Goal: Use online tool/utility: Utilize a website feature to perform a specific function

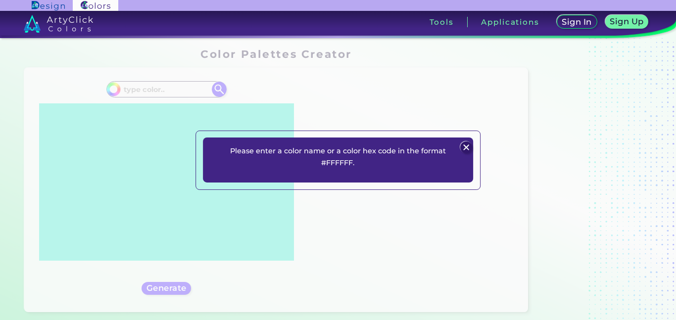
click at [469, 145] on img at bounding box center [467, 148] width 12 height 12
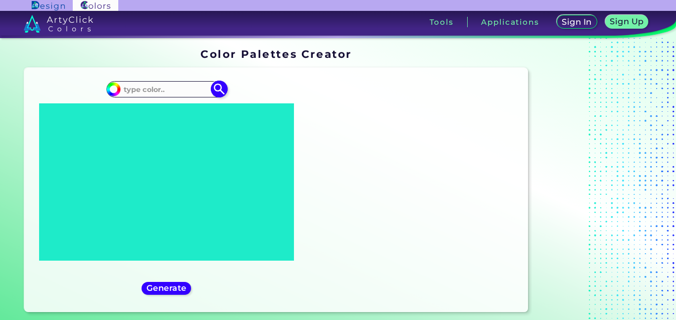
click at [133, 89] on input at bounding box center [166, 89] width 92 height 13
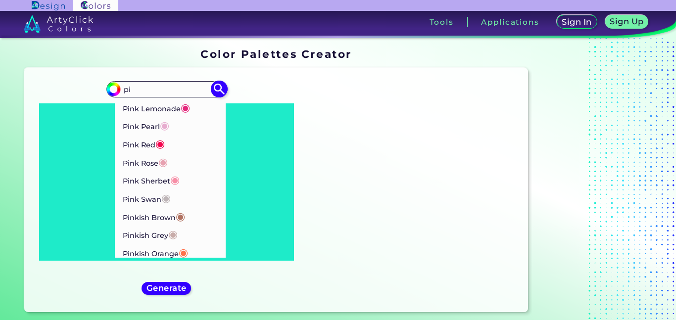
scroll to position [204, 0]
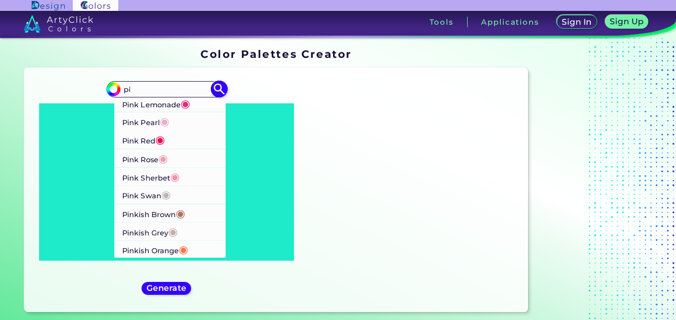
type input "pi"
click at [131, 234] on p "Pinkish Grey ◉" at bounding box center [149, 231] width 55 height 18
type input "#c8aca9"
type input "#C8ACA9"
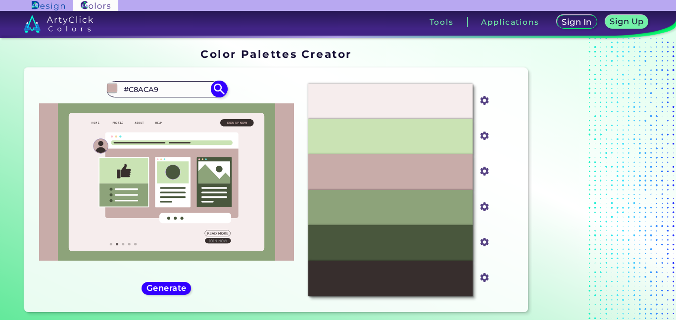
drag, startPoint x: 122, startPoint y: 86, endPoint x: 221, endPoint y: 92, distance: 98.7
click at [221, 92] on div "#c8aca9 #C8ACA9 Pickled Bean ◉ Pickled Bluewood ◉ Picton Blue ◉ Pig Pink ◉ Pine…" at bounding box center [166, 89] width 120 height 16
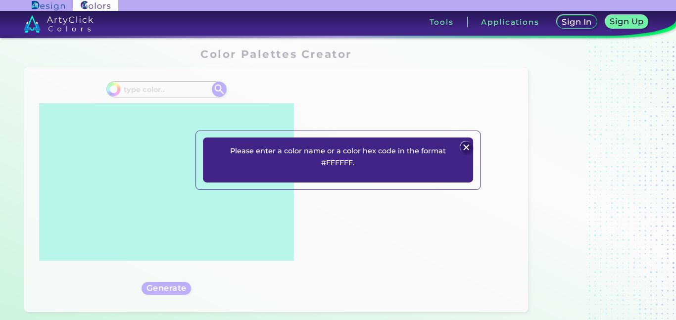
click at [465, 150] on img at bounding box center [467, 148] width 12 height 12
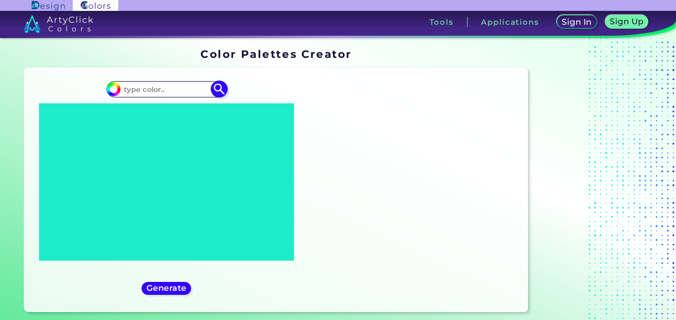
click at [153, 93] on input at bounding box center [166, 89] width 92 height 13
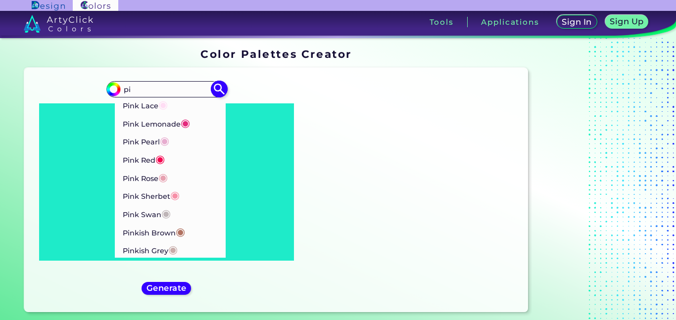
scroll to position [185, 0]
type input "pi"
click at [130, 215] on p "Pink Swan ◉" at bounding box center [146, 213] width 49 height 18
type input "#beb5b7"
type input "#BEB5B7"
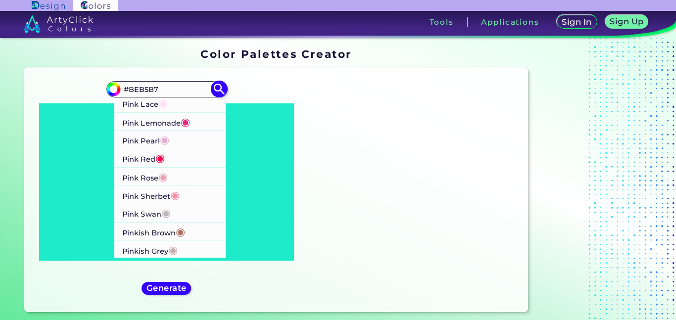
scroll to position [0, 0]
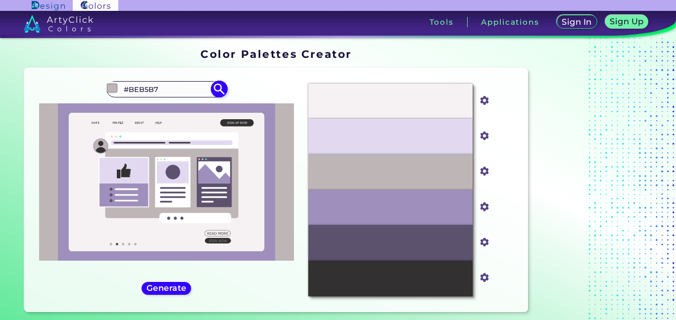
click at [164, 91] on input "#BEB5B7" at bounding box center [166, 89] width 92 height 13
drag, startPoint x: 126, startPoint y: 89, endPoint x: 170, endPoint y: 81, distance: 44.2
click at [170, 81] on div "#beb5b7 #BEB5B7 Pickled Bean ◉ Pickled Bluewood ◉ Picton Blue ◉ Pig Pink ◉ Pine…" at bounding box center [166, 89] width 120 height 16
drag, startPoint x: 125, startPoint y: 90, endPoint x: 246, endPoint y: 71, distance: 121.8
click at [246, 71] on div "Oops - something went wrong. Please try again. #F6F1F3 #f6f1f3 #E2D9F1 #e2d9f1 …" at bounding box center [276, 190] width 504 height 245
